Goal: Task Accomplishment & Management: Manage account settings

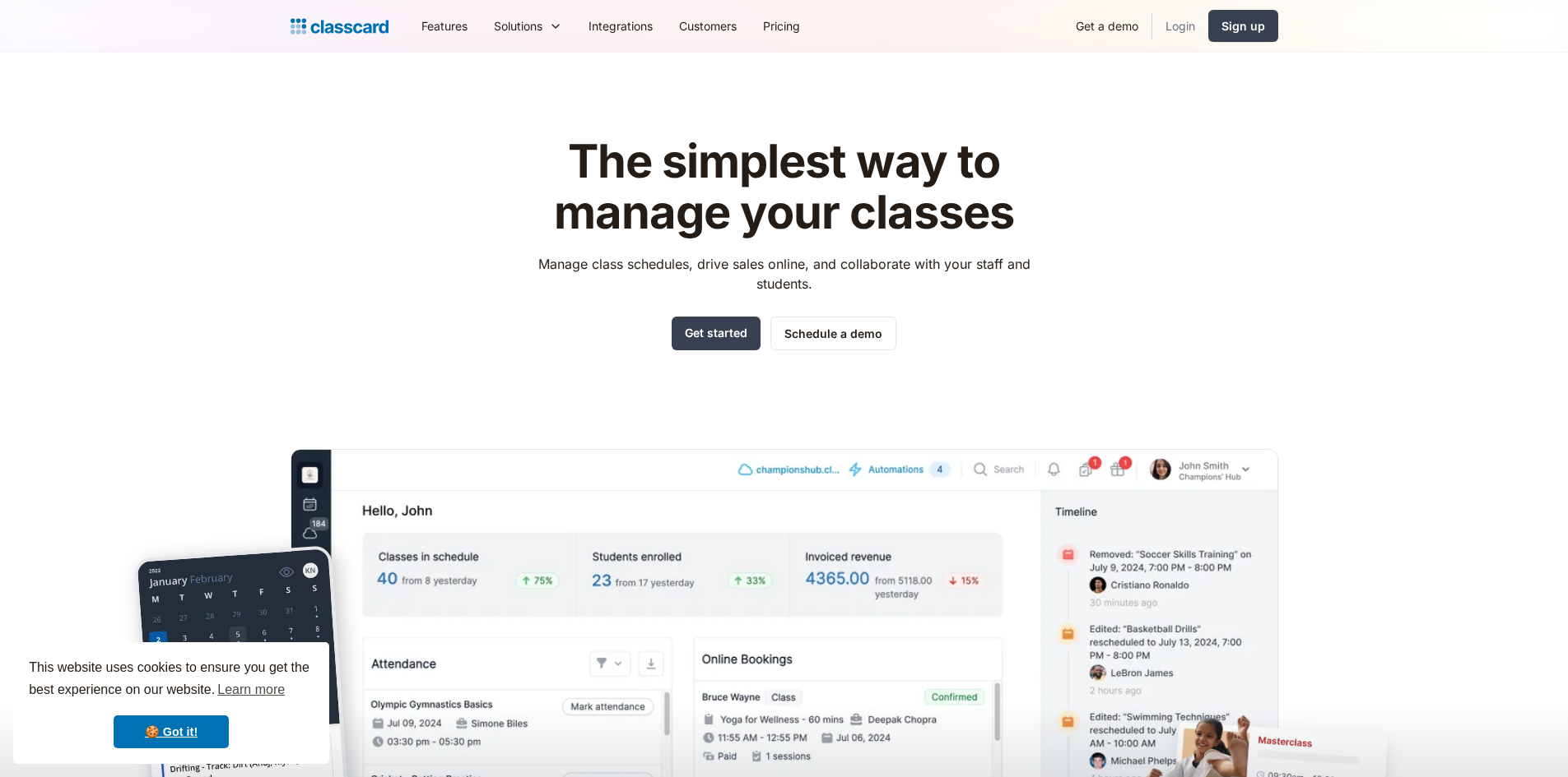
click at [1178, 36] on link "Login" at bounding box center [1181, 26] width 56 height 37
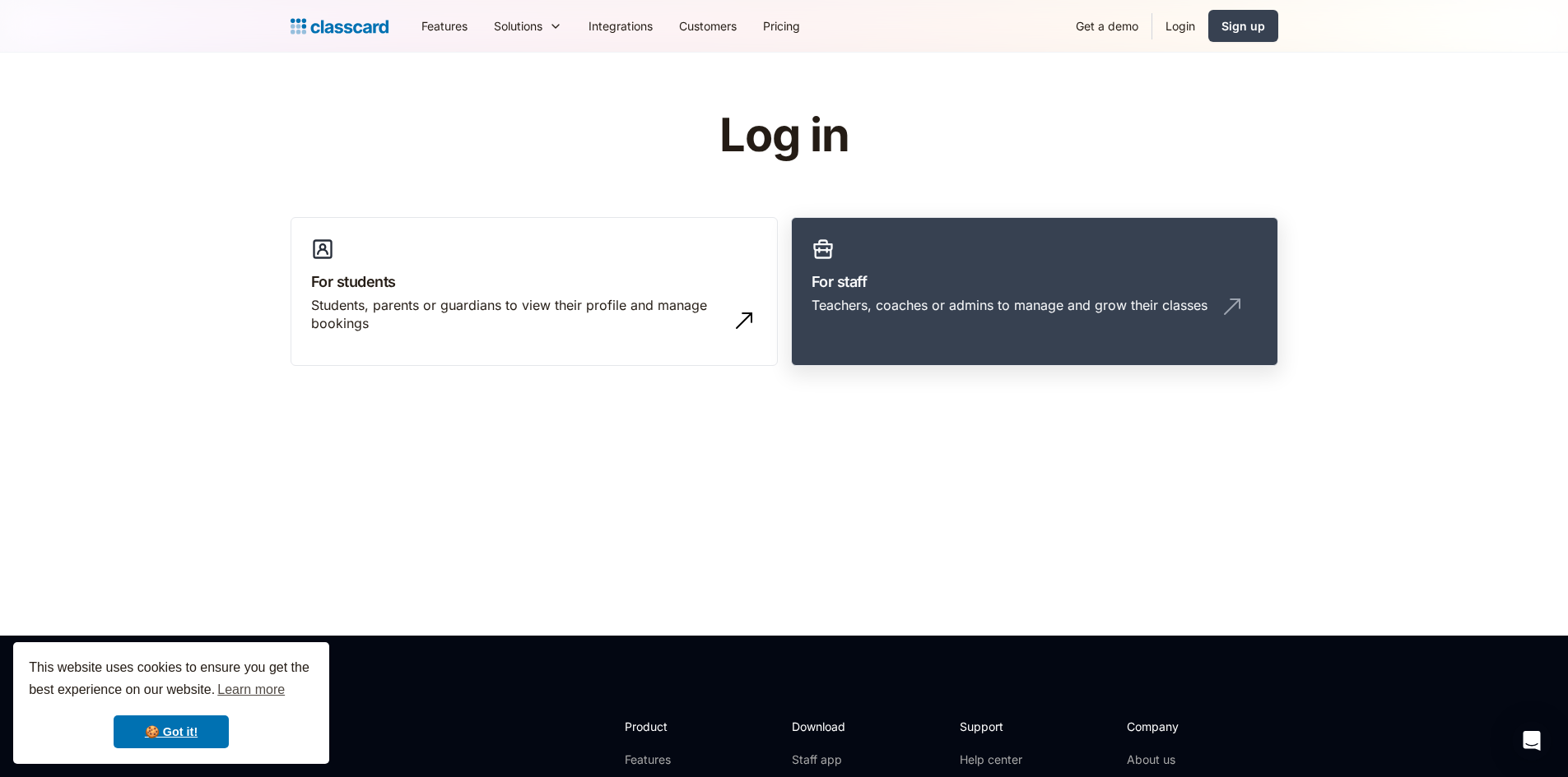
click at [854, 288] on h3 "For staff" at bounding box center [1034, 281] width 446 height 22
